Goal: Task Accomplishment & Management: Manage account settings

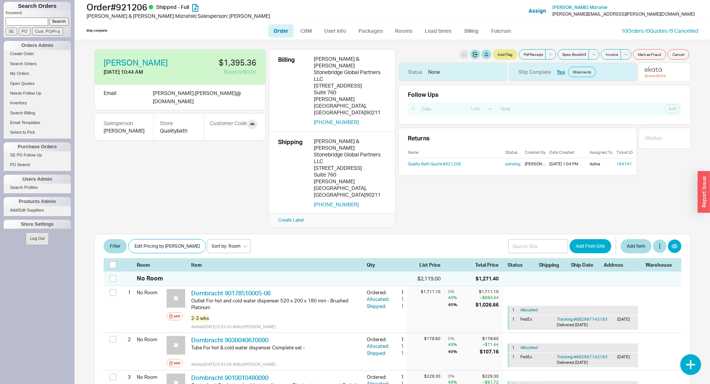
select select "LOW"
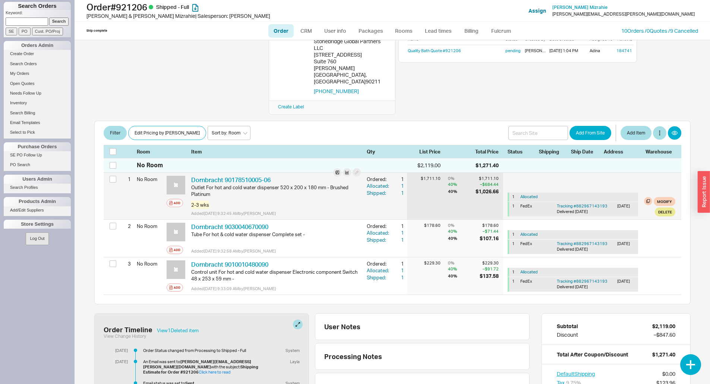
scroll to position [102, 0]
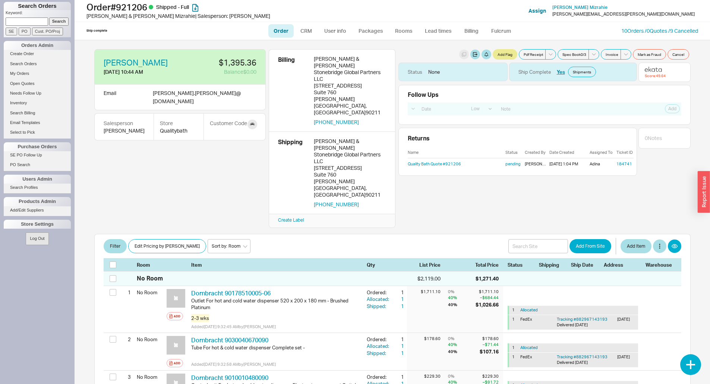
select select "LOW"
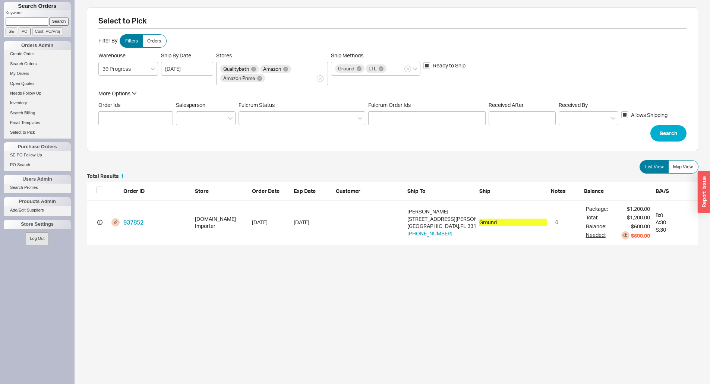
scroll to position [66, 605]
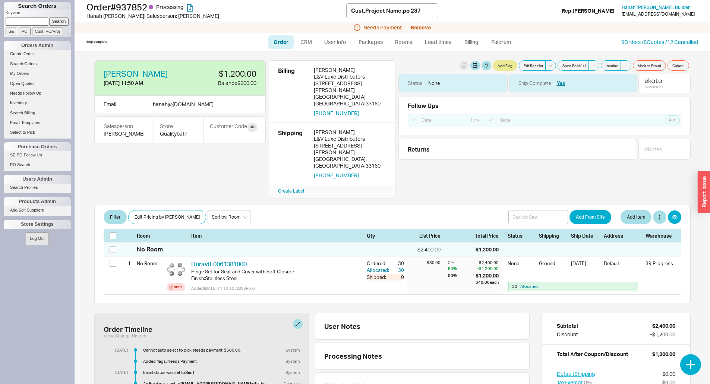
select select "LOW"
click at [371, 44] on link "Packages" at bounding box center [370, 41] width 35 height 13
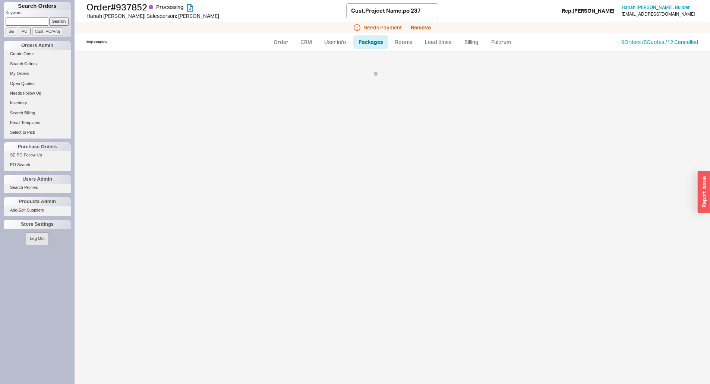
select select "1"
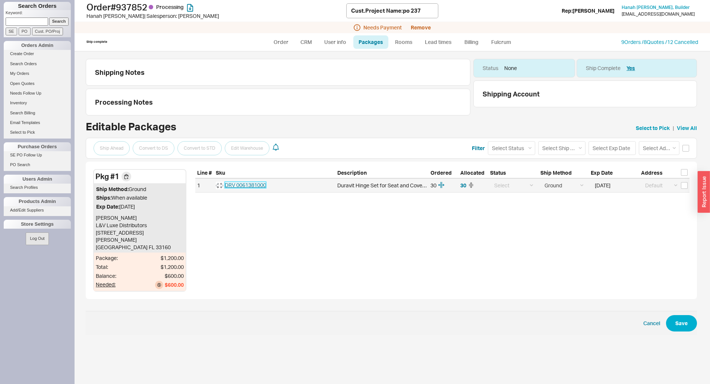
click at [252, 186] on span "DRV 0061381000" at bounding box center [245, 185] width 41 height 6
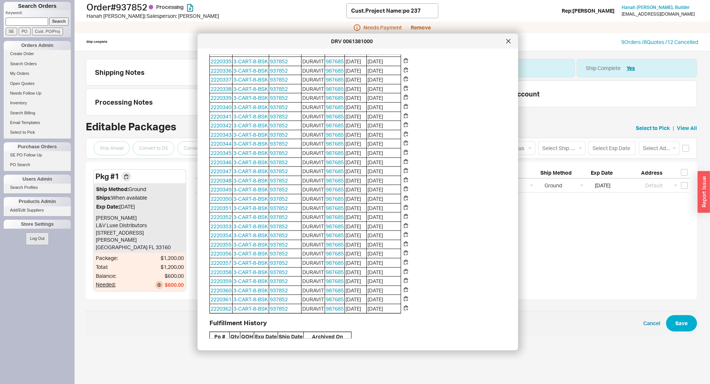
scroll to position [185, 0]
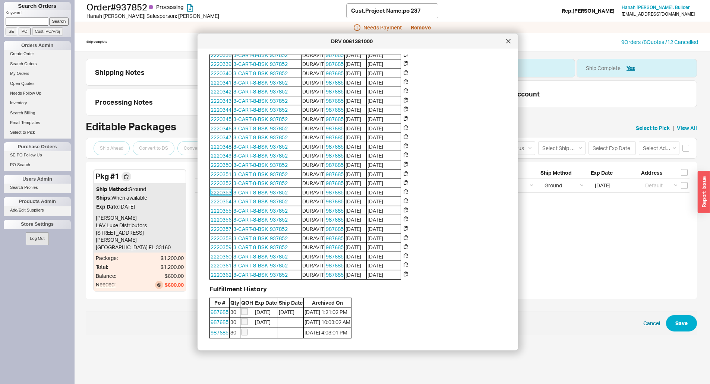
click at [221, 192] on link "2220353" at bounding box center [220, 192] width 21 height 6
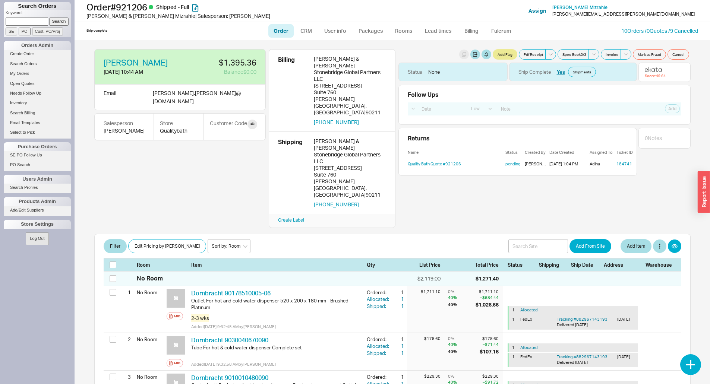
select select "LOW"
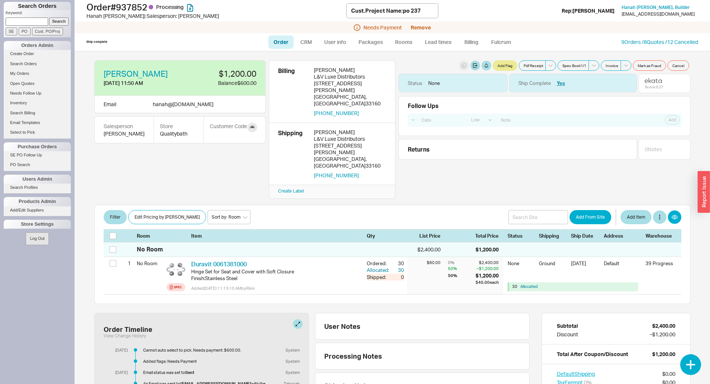
select select "LOW"
